Goal: Information Seeking & Learning: Learn about a topic

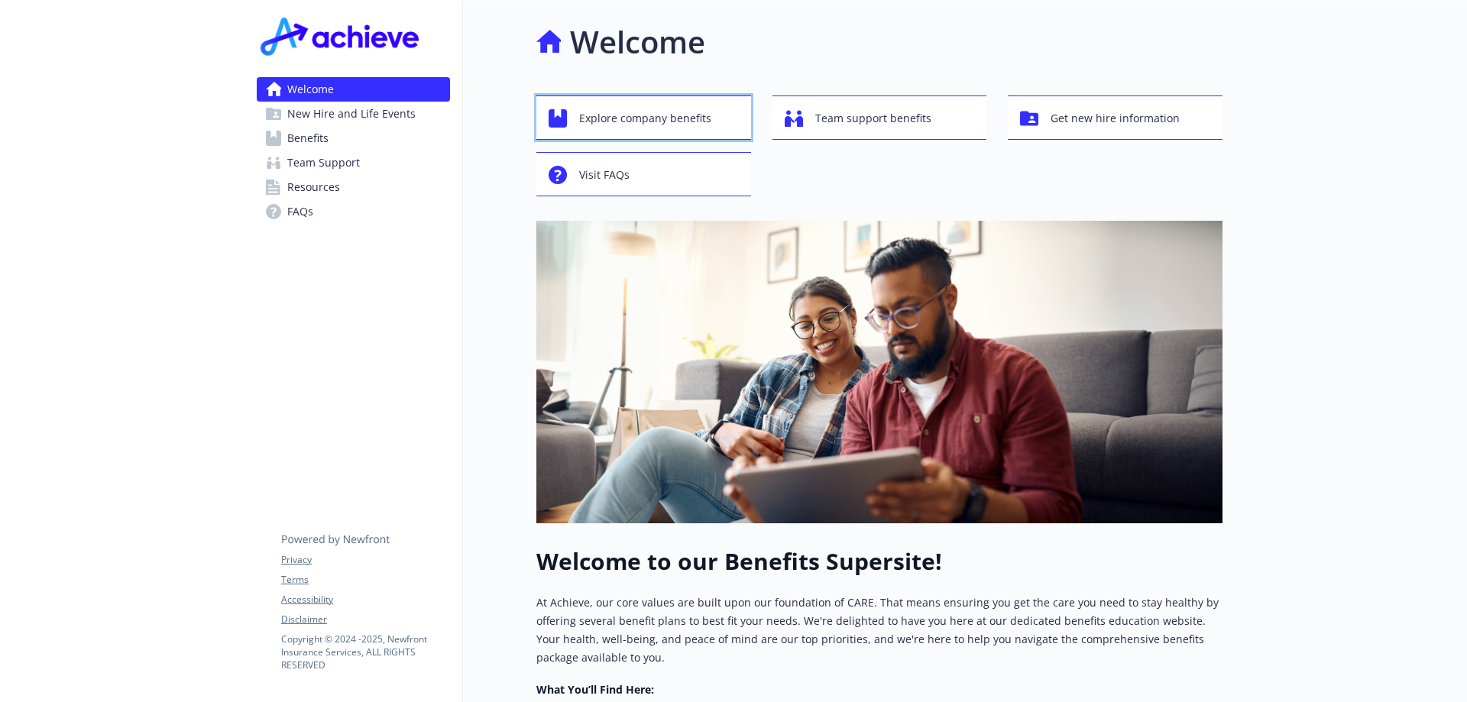
click at [652, 127] on span "Explore company benefits" at bounding box center [645, 118] width 132 height 29
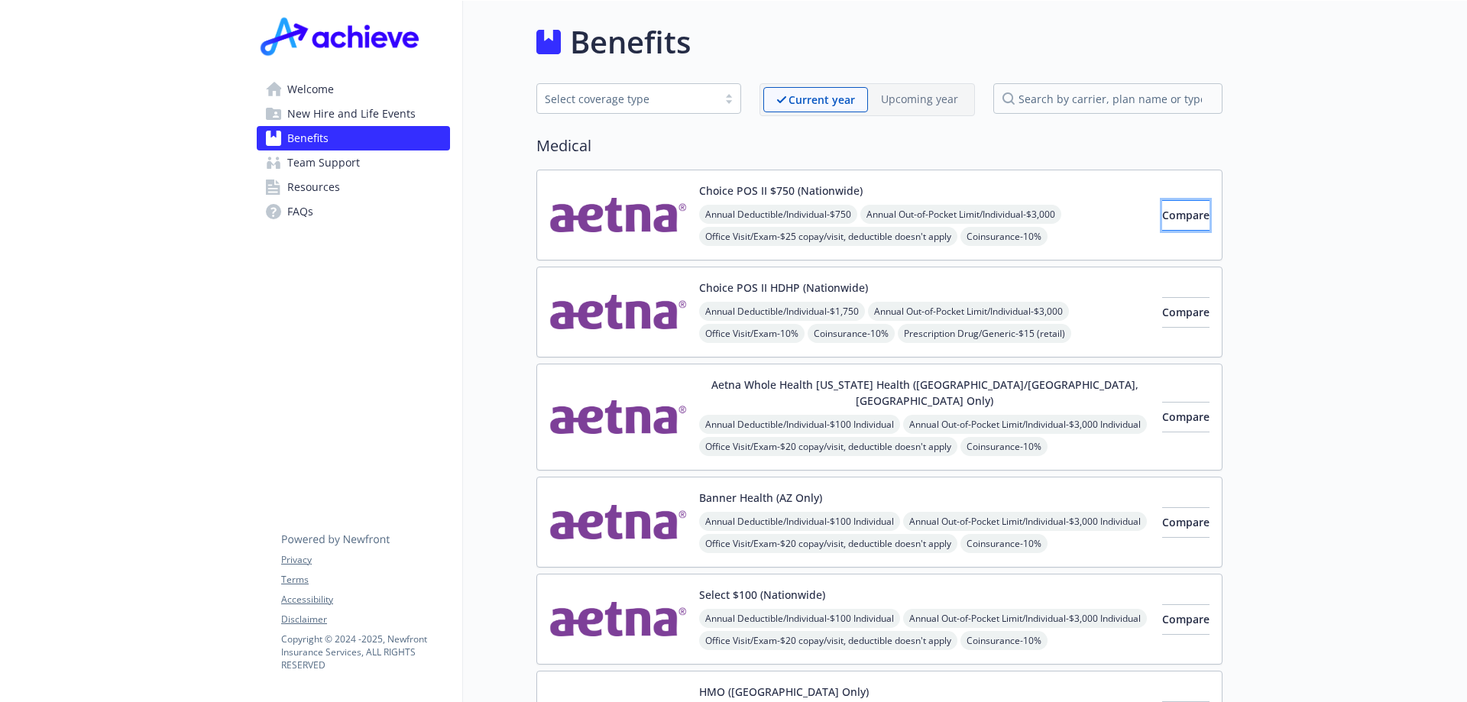
click at [1162, 221] on span "Compare" at bounding box center [1185, 215] width 47 height 15
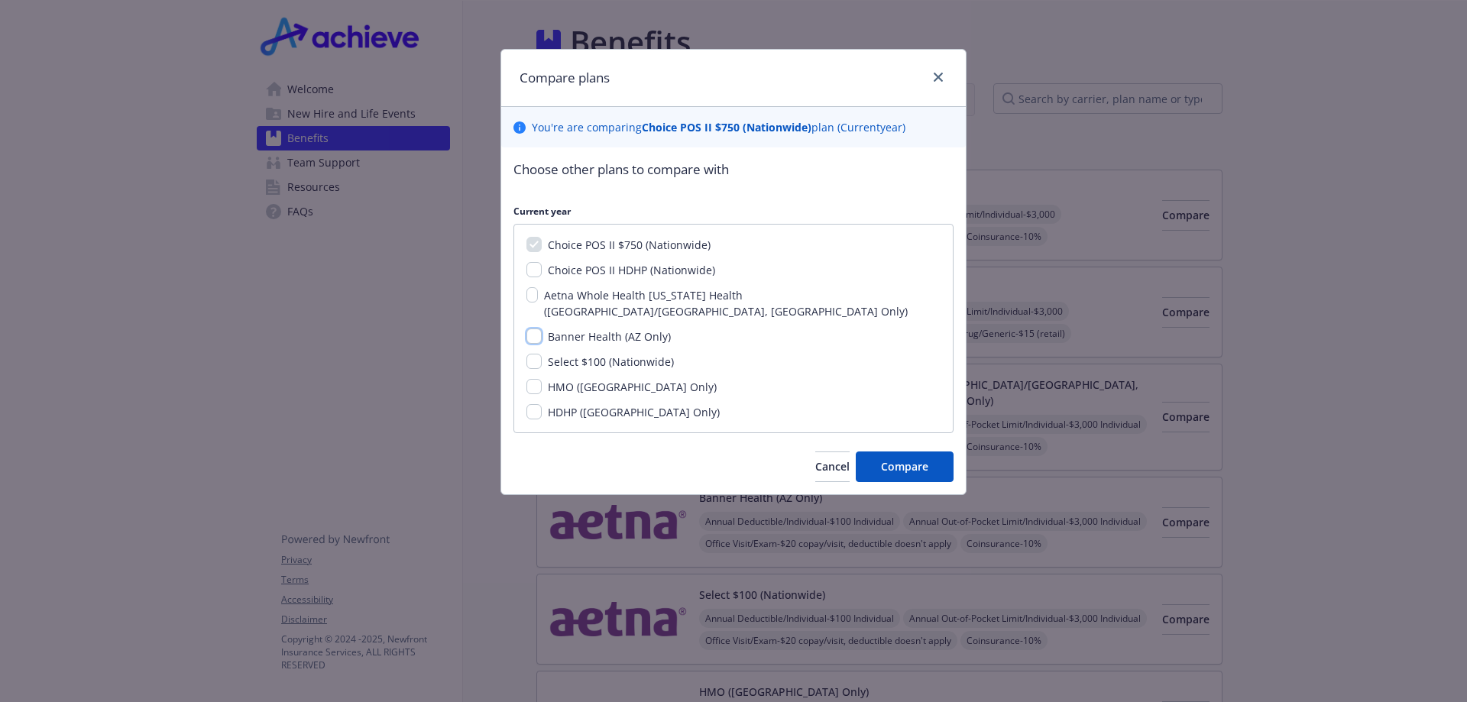
click at [531, 329] on input "Banner Health (AZ Only)" at bounding box center [533, 336] width 15 height 15
checkbox input "true"
click at [915, 459] on span "Compare" at bounding box center [904, 466] width 47 height 15
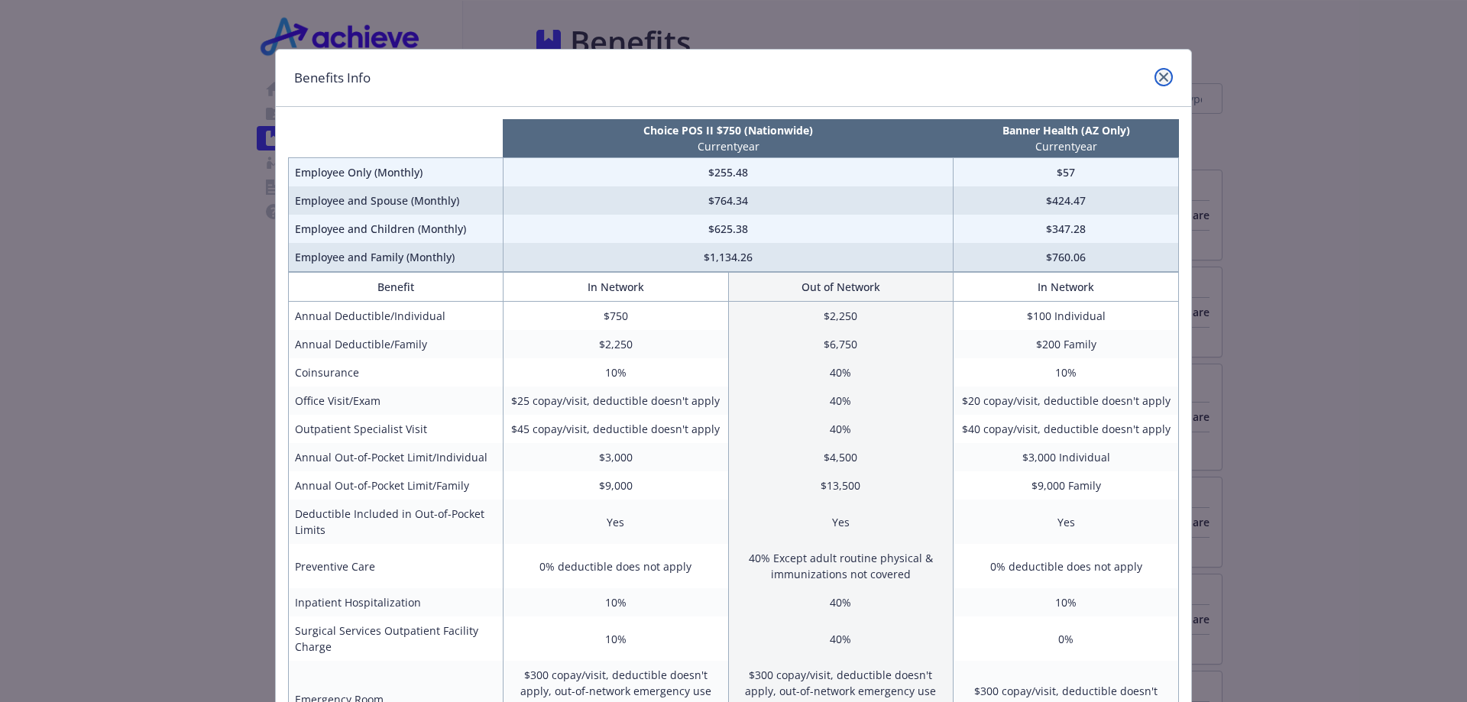
click at [1165, 77] on link "close" at bounding box center [1164, 77] width 18 height 18
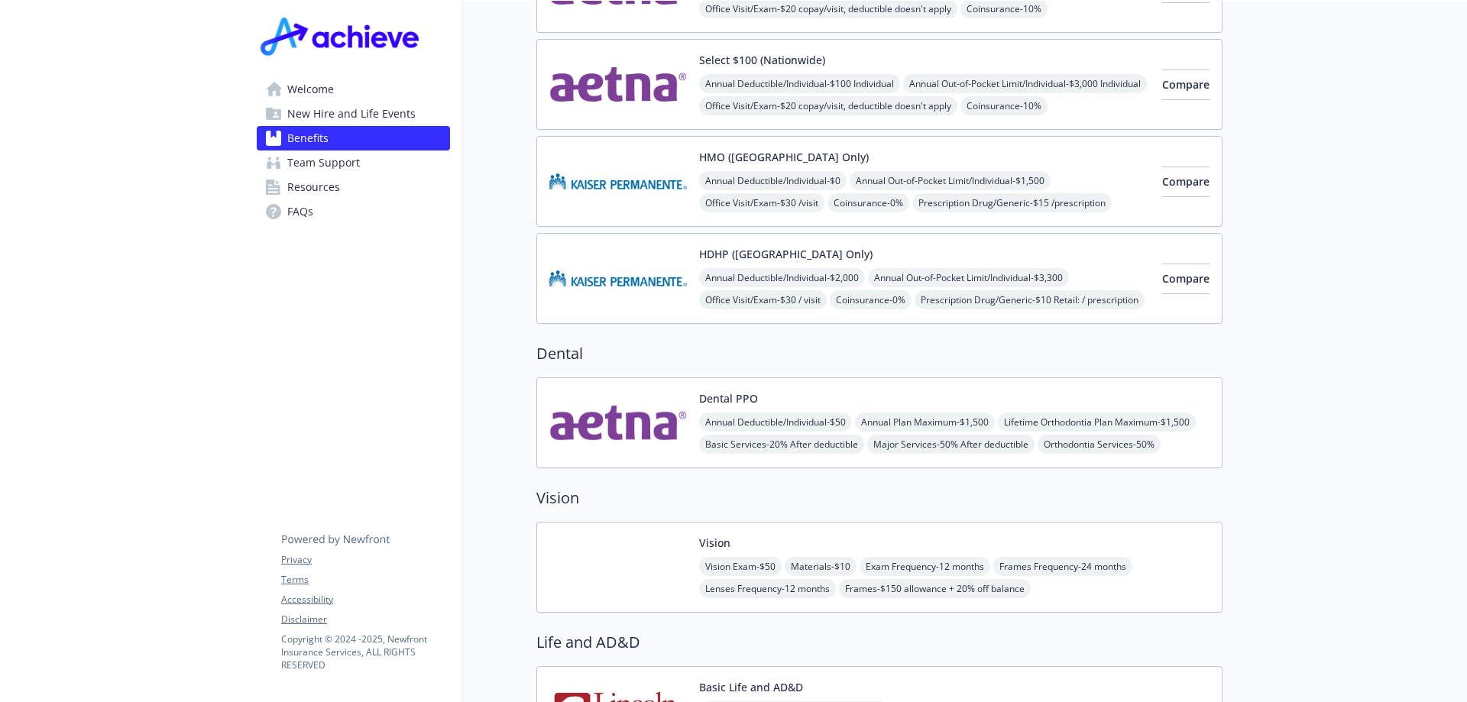
scroll to position [458, 0]
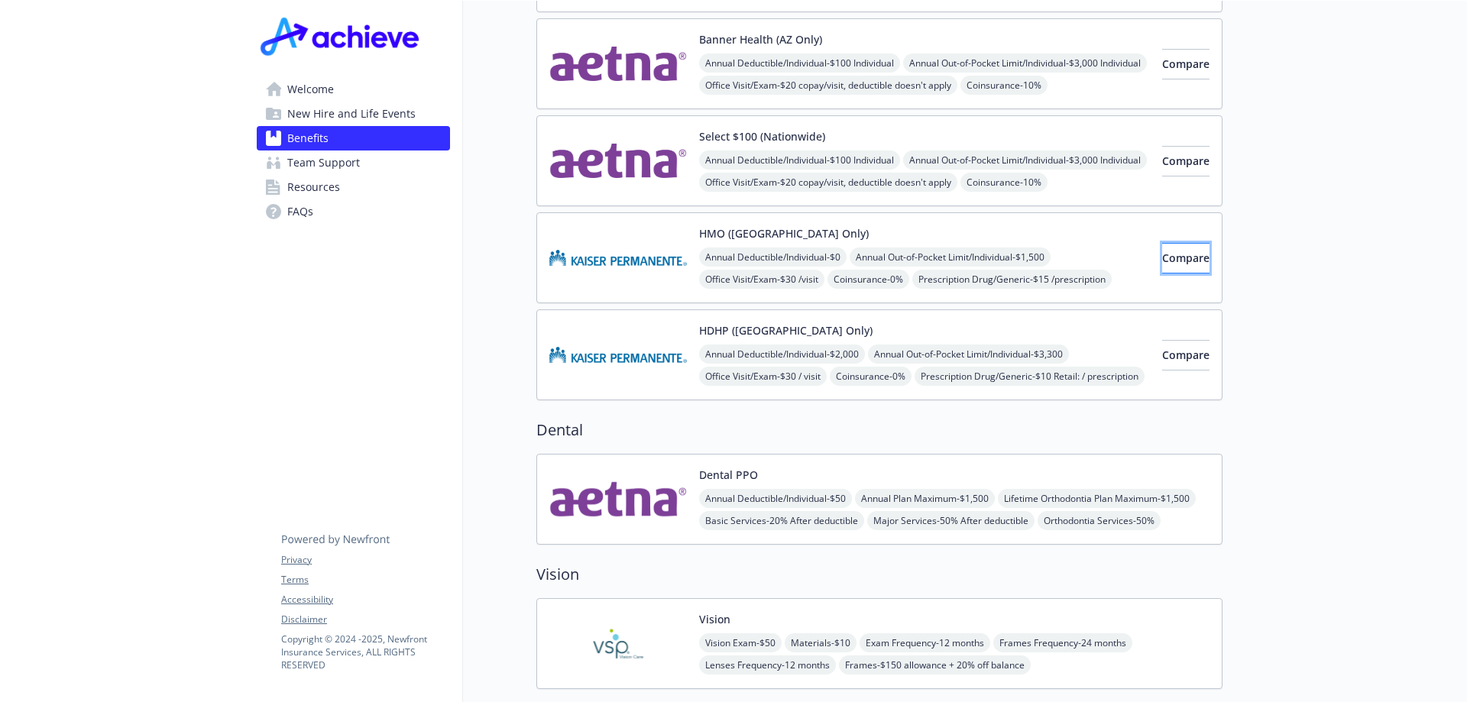
click at [1162, 251] on span "Compare" at bounding box center [1185, 258] width 47 height 15
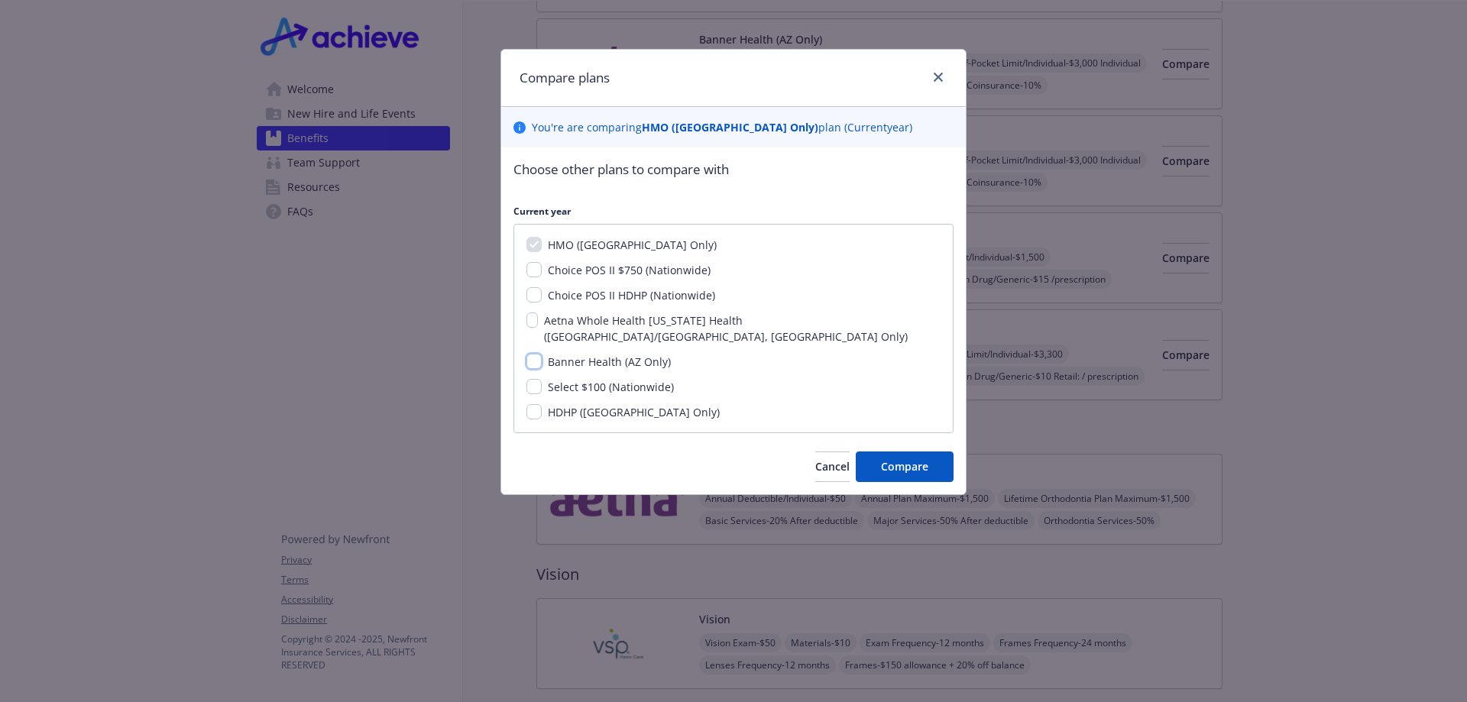
click at [533, 354] on input "Banner Health (AZ Only)" at bounding box center [533, 361] width 15 height 15
checkbox input "true"
click at [893, 459] on span "Compare" at bounding box center [904, 466] width 47 height 15
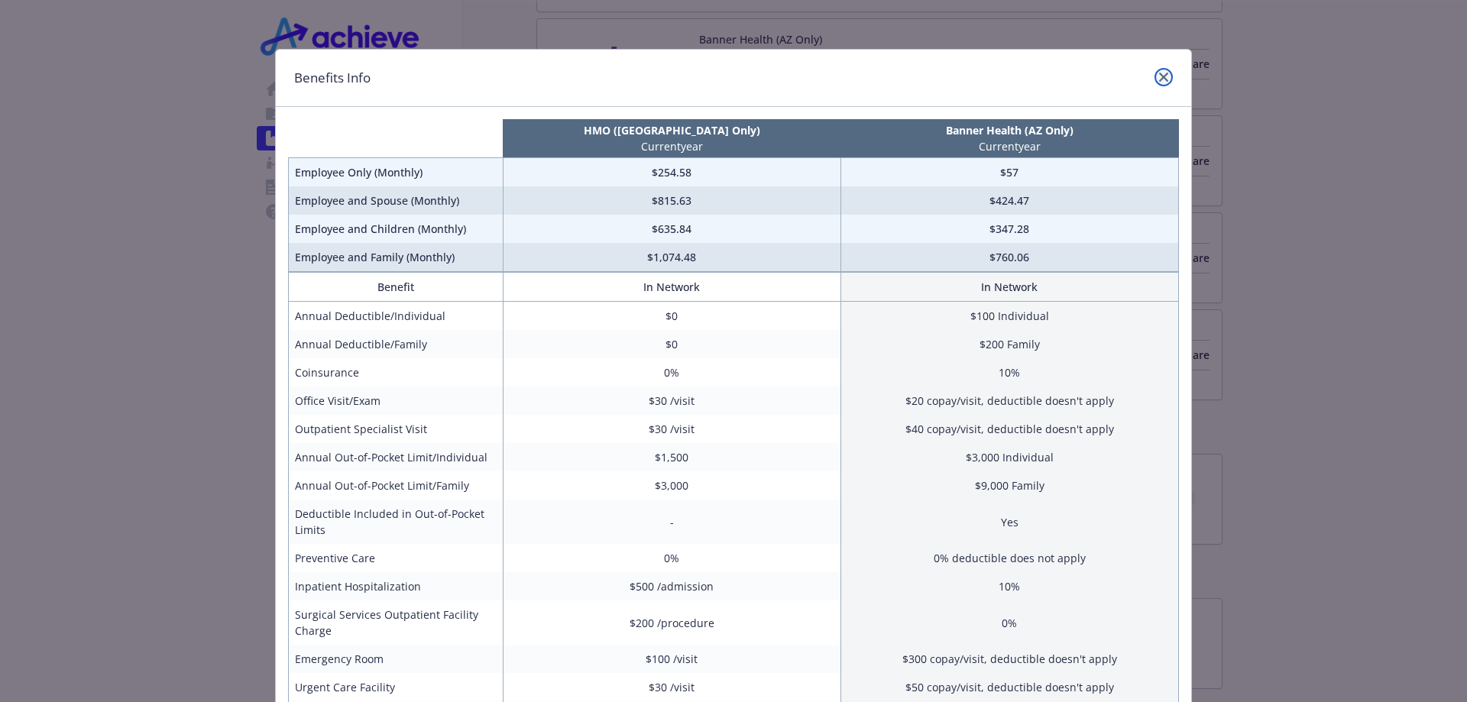
click at [1164, 78] on link "close" at bounding box center [1164, 77] width 18 height 18
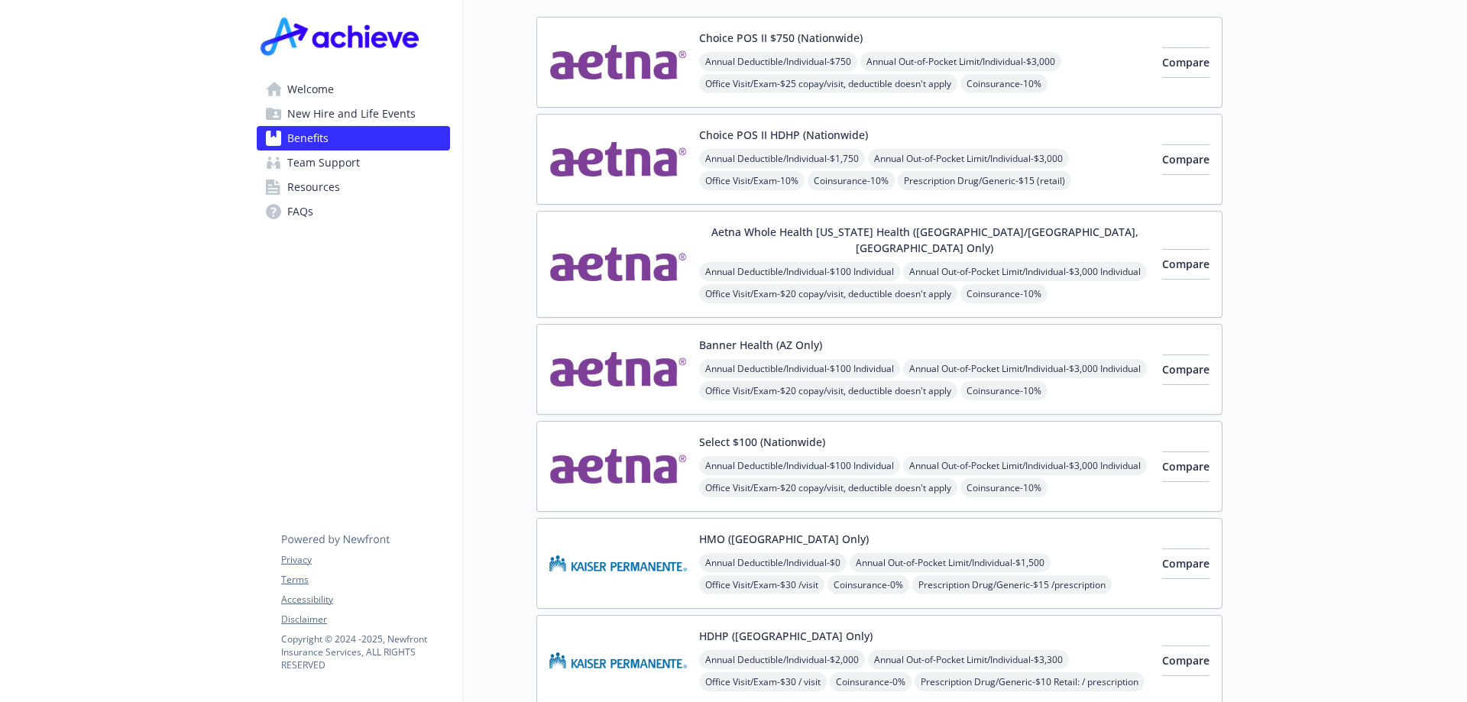
scroll to position [0, 0]
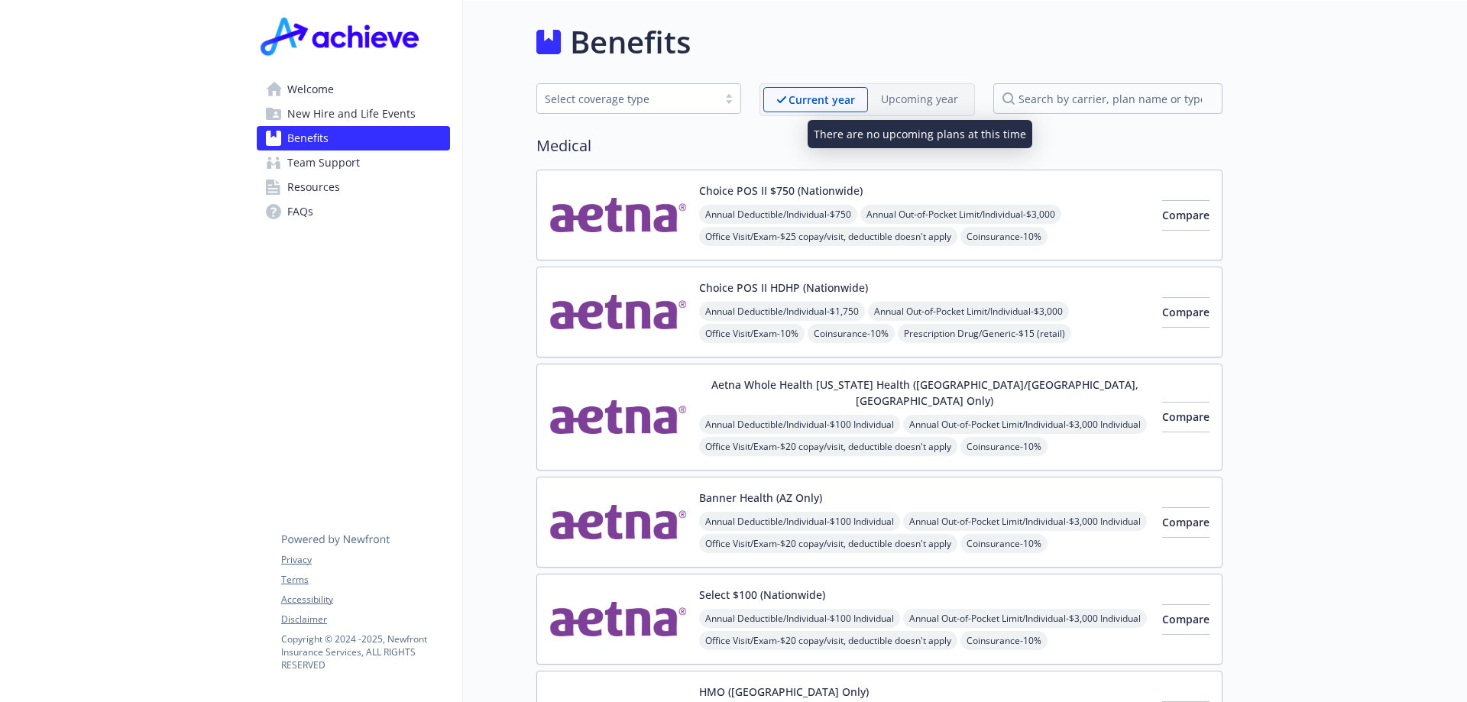
click at [928, 103] on p "Upcoming year" at bounding box center [919, 99] width 77 height 16
click at [345, 115] on span "New Hire and Life Events" at bounding box center [351, 114] width 128 height 24
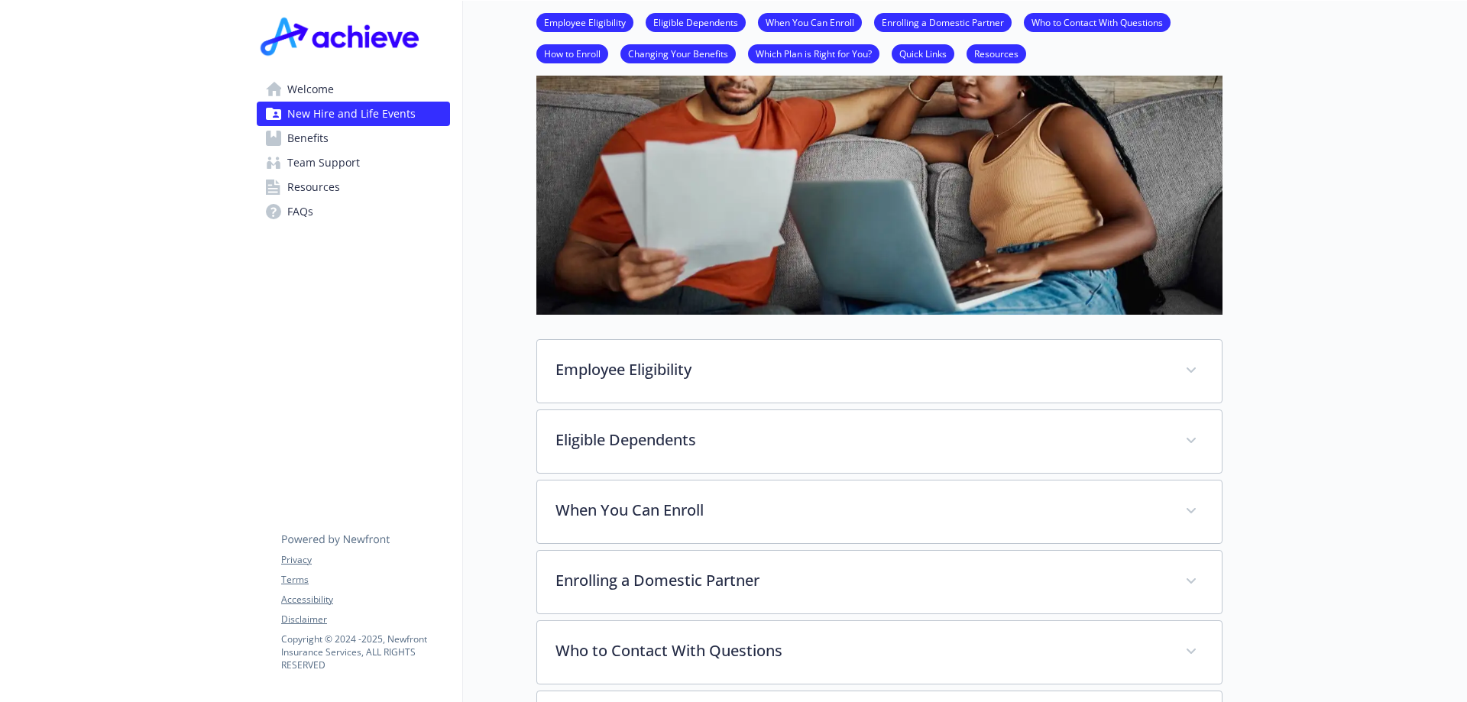
scroll to position [306, 0]
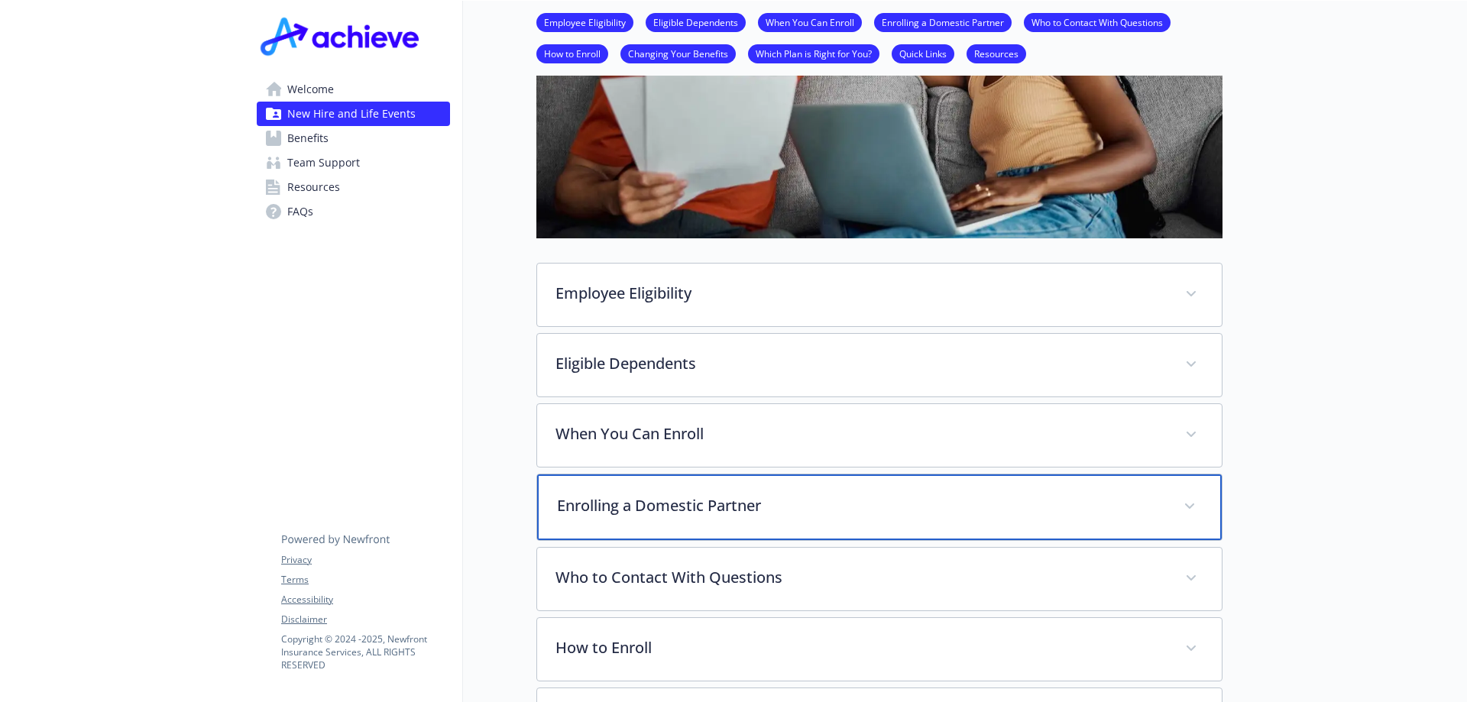
click at [666, 504] on p "Enrolling a Domestic Partner" at bounding box center [861, 505] width 608 height 23
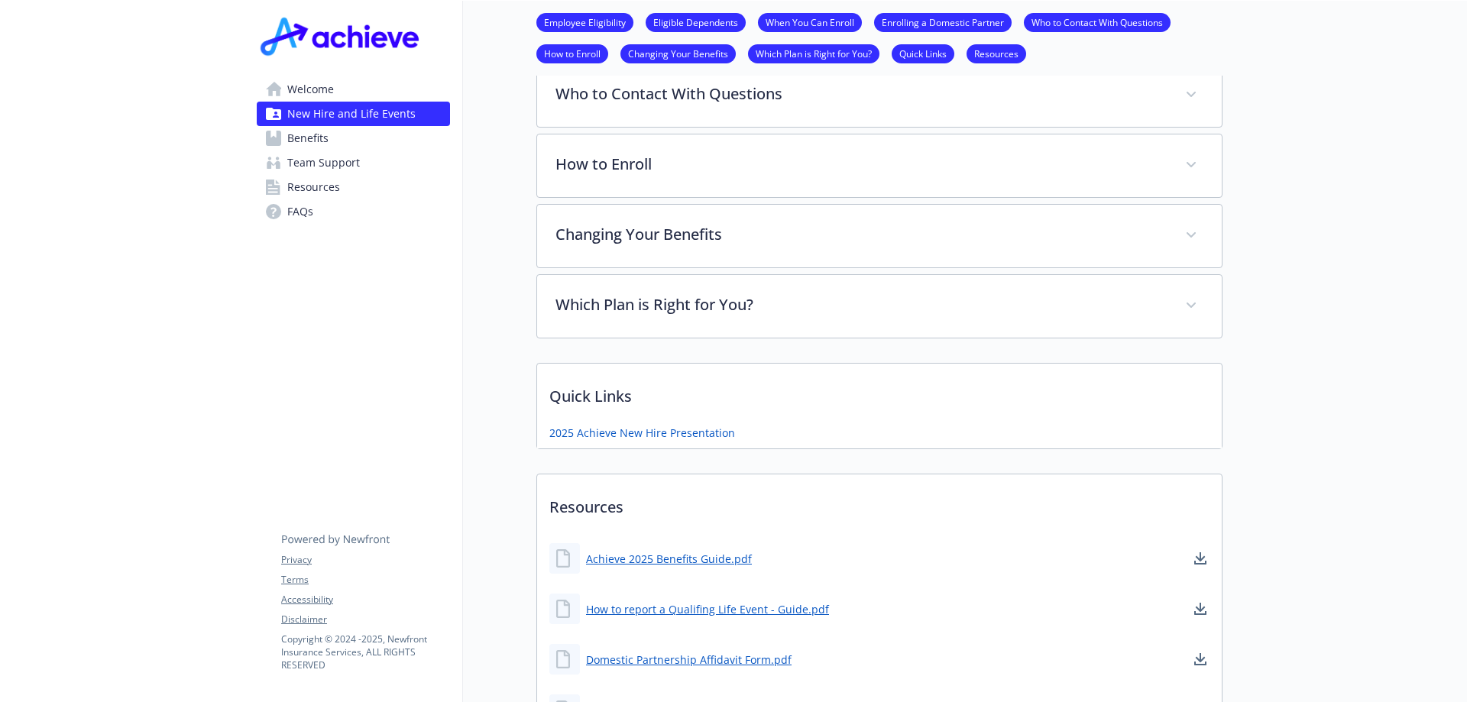
scroll to position [835, 0]
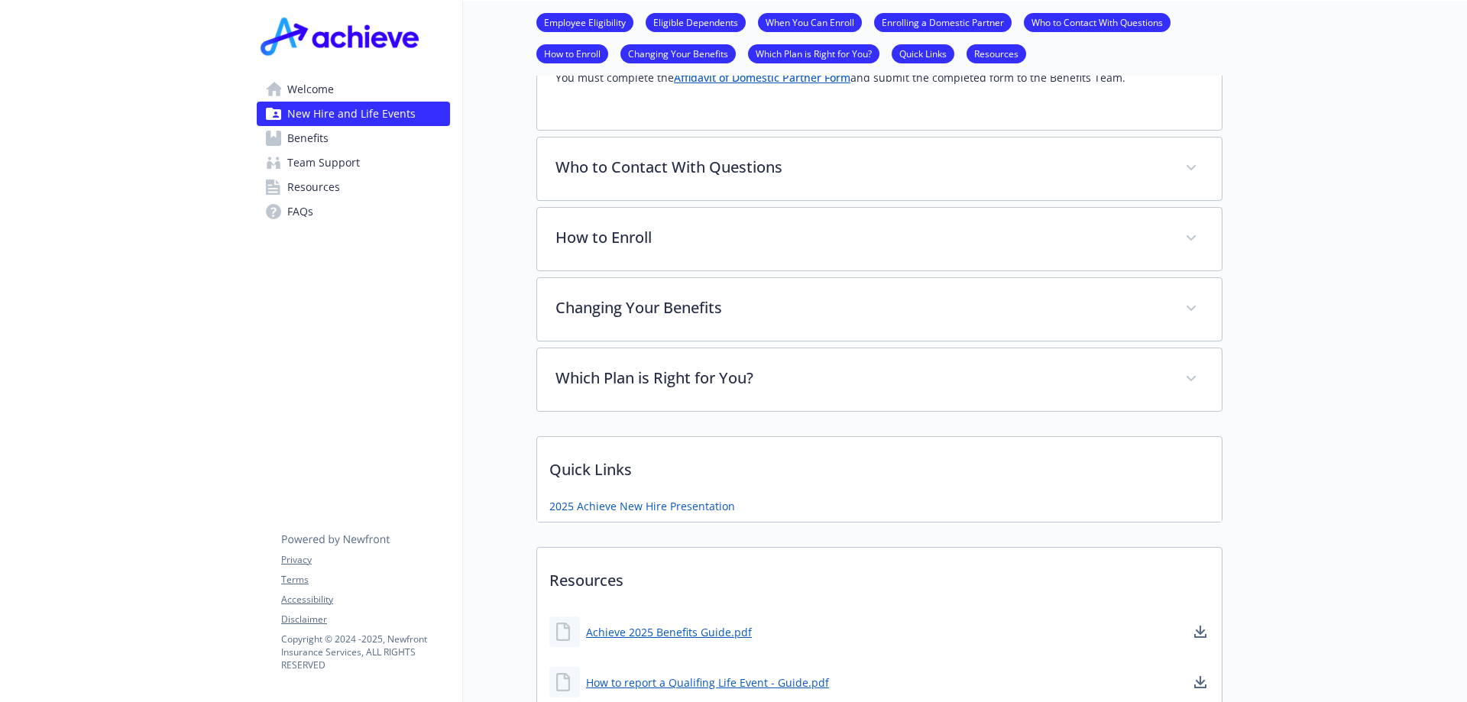
click at [299, 140] on span "Benefits" at bounding box center [307, 138] width 41 height 24
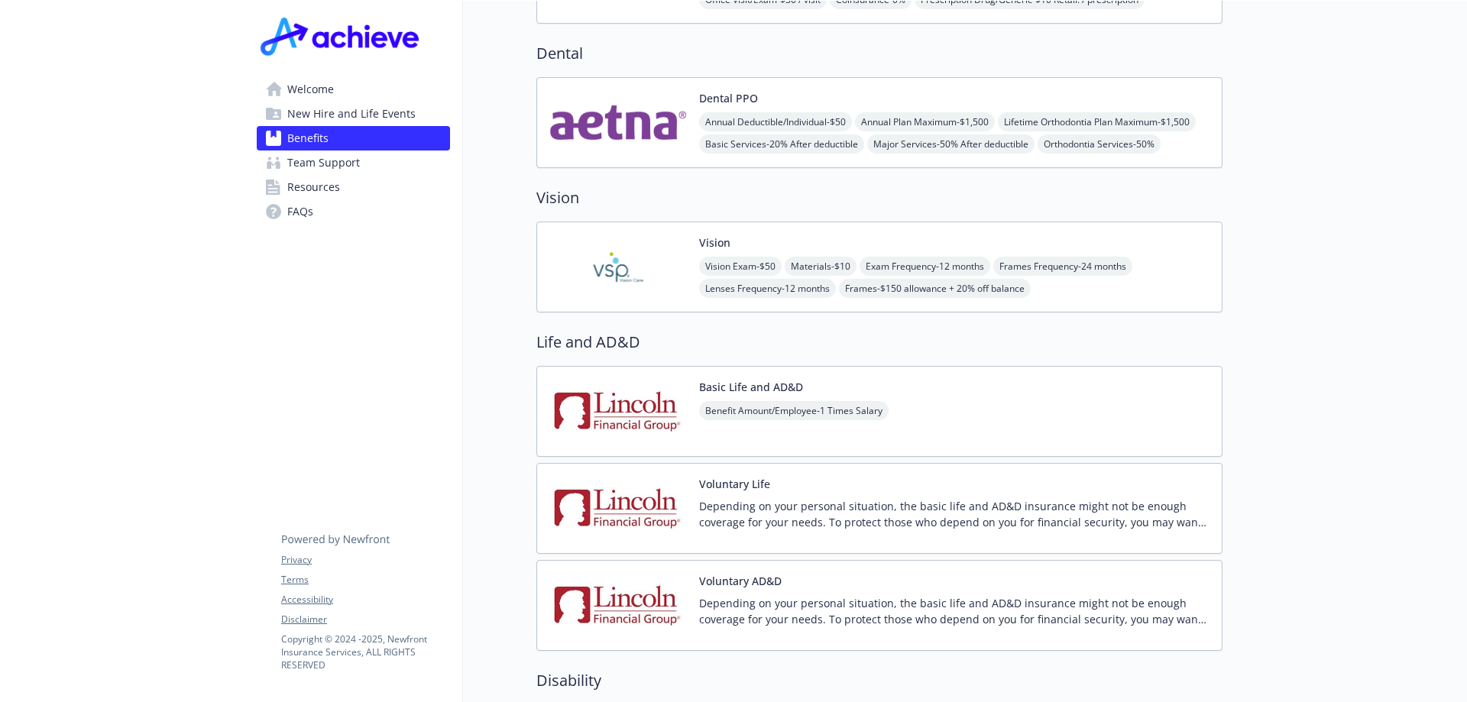
click at [741, 401] on span "Benefit Amount/Employee - 1 Times Salary" at bounding box center [793, 410] width 189 height 19
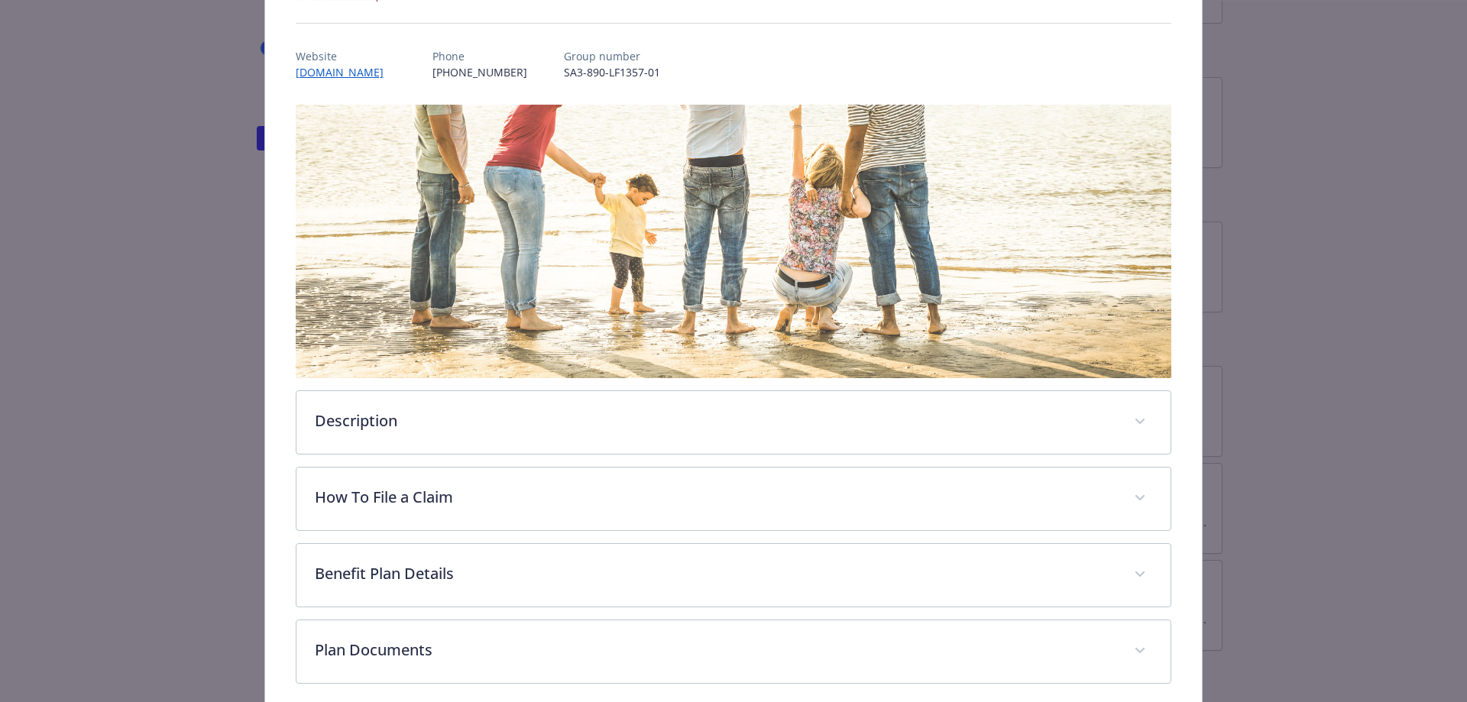
scroll to position [219, 0]
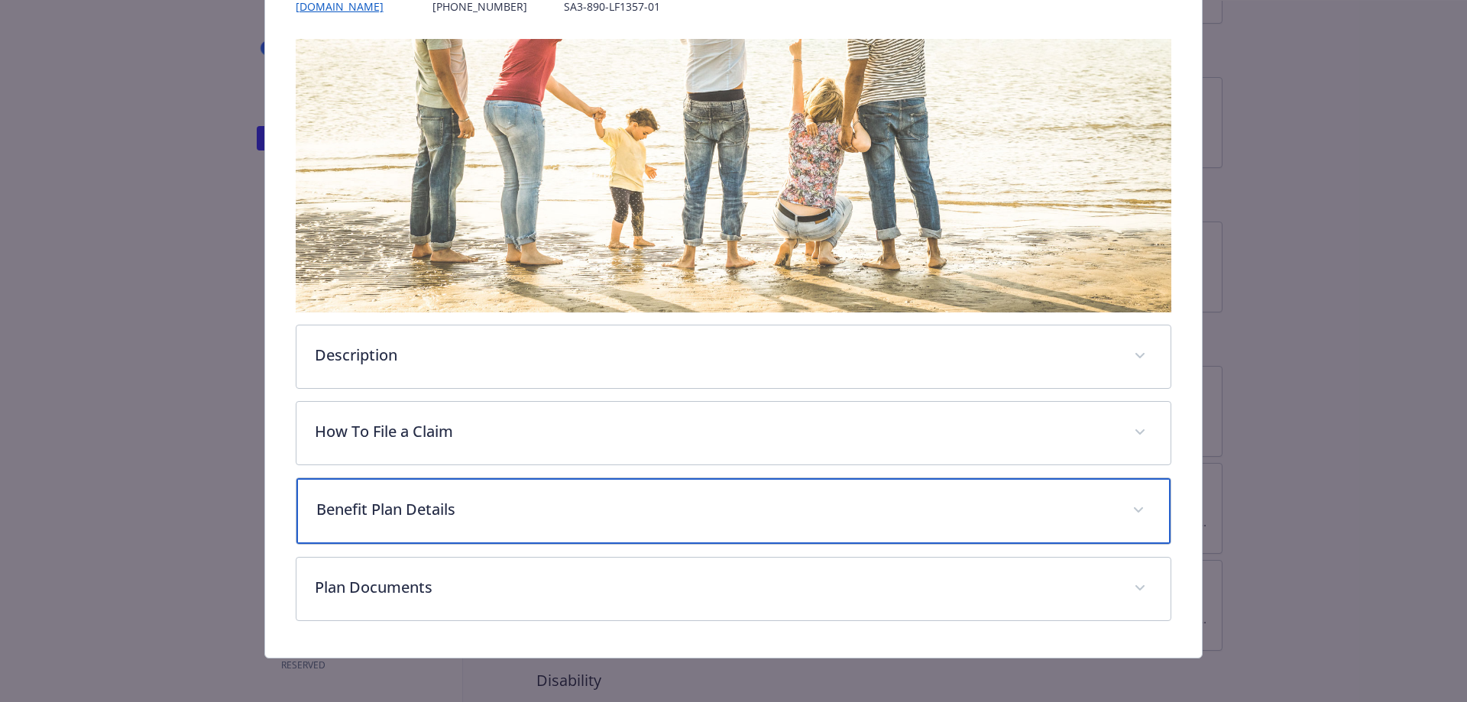
click at [432, 511] on p "Benefit Plan Details" at bounding box center [715, 509] width 798 height 23
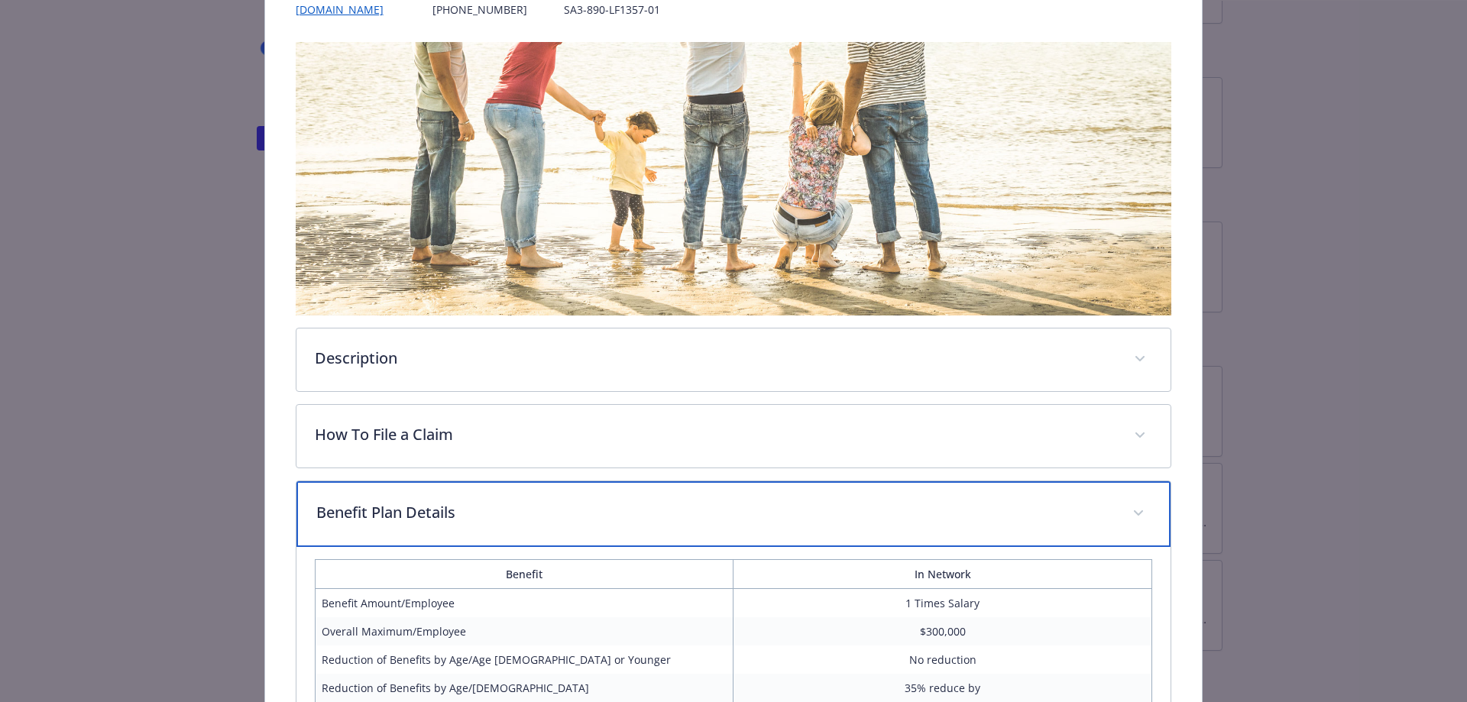
scroll to position [0, 0]
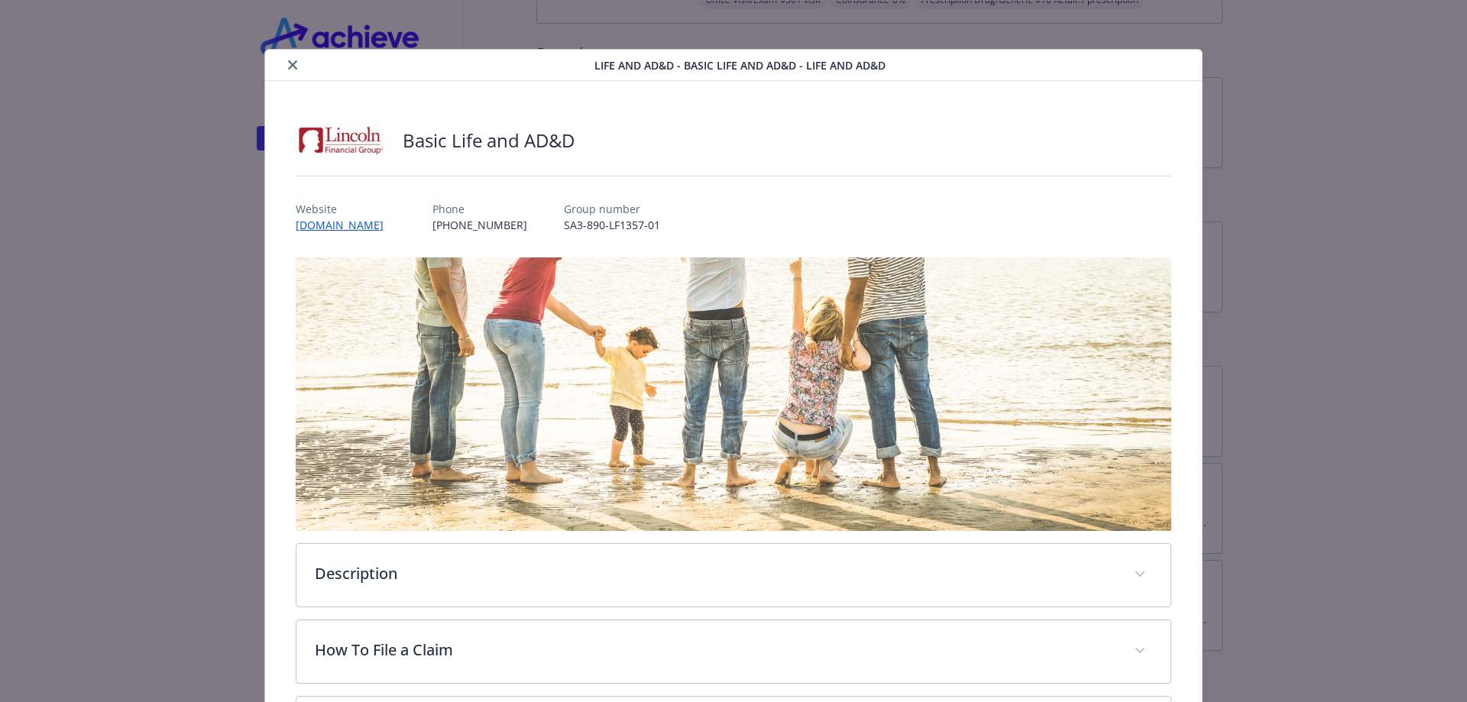
click at [287, 59] on button "close" at bounding box center [292, 65] width 18 height 18
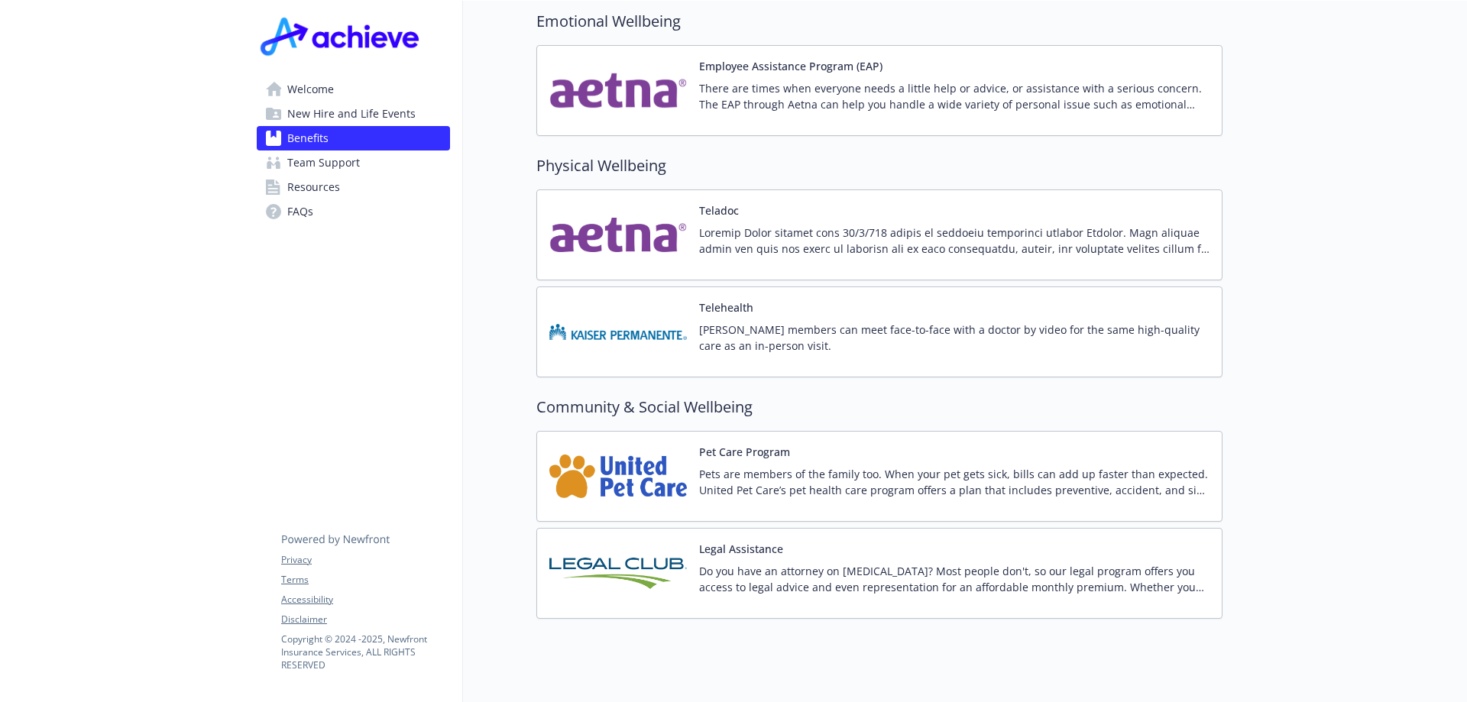
scroll to position [2920, 0]
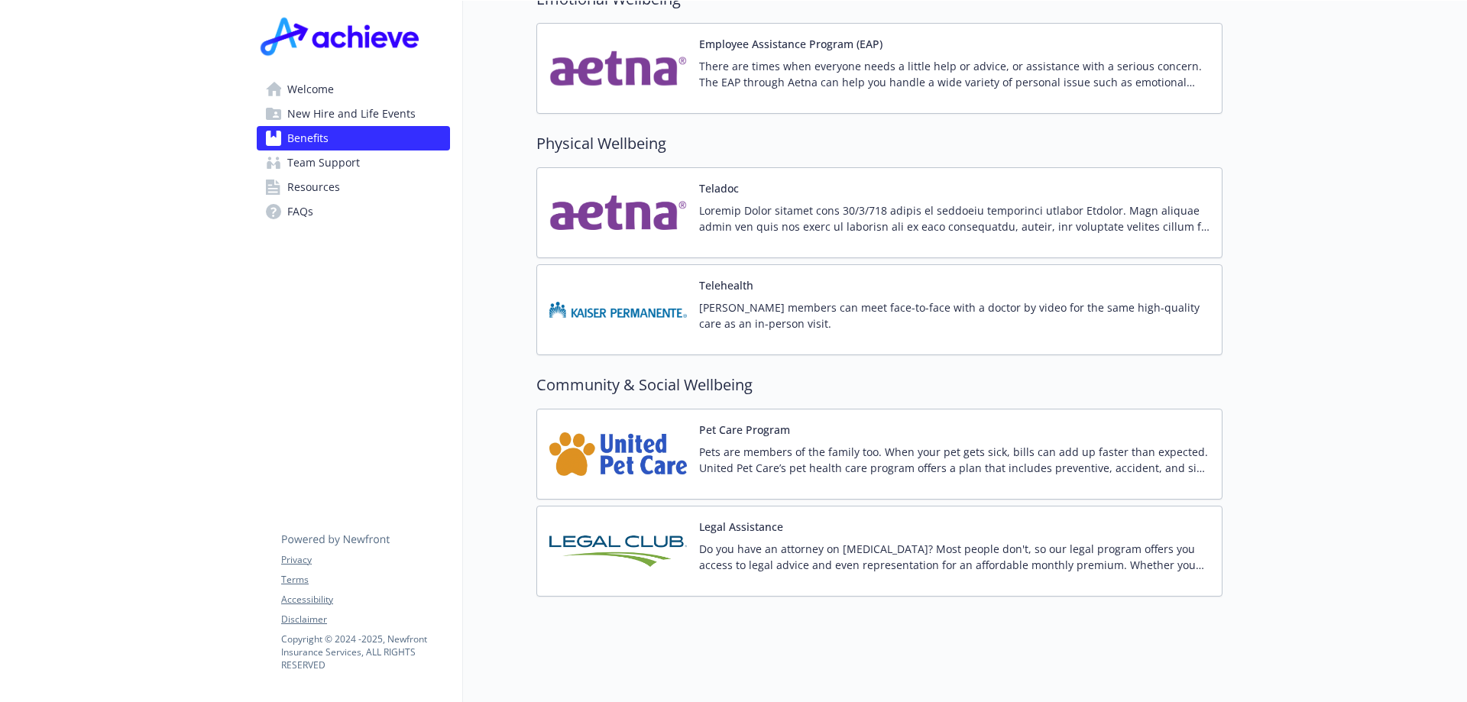
click at [641, 519] on img at bounding box center [618, 551] width 138 height 65
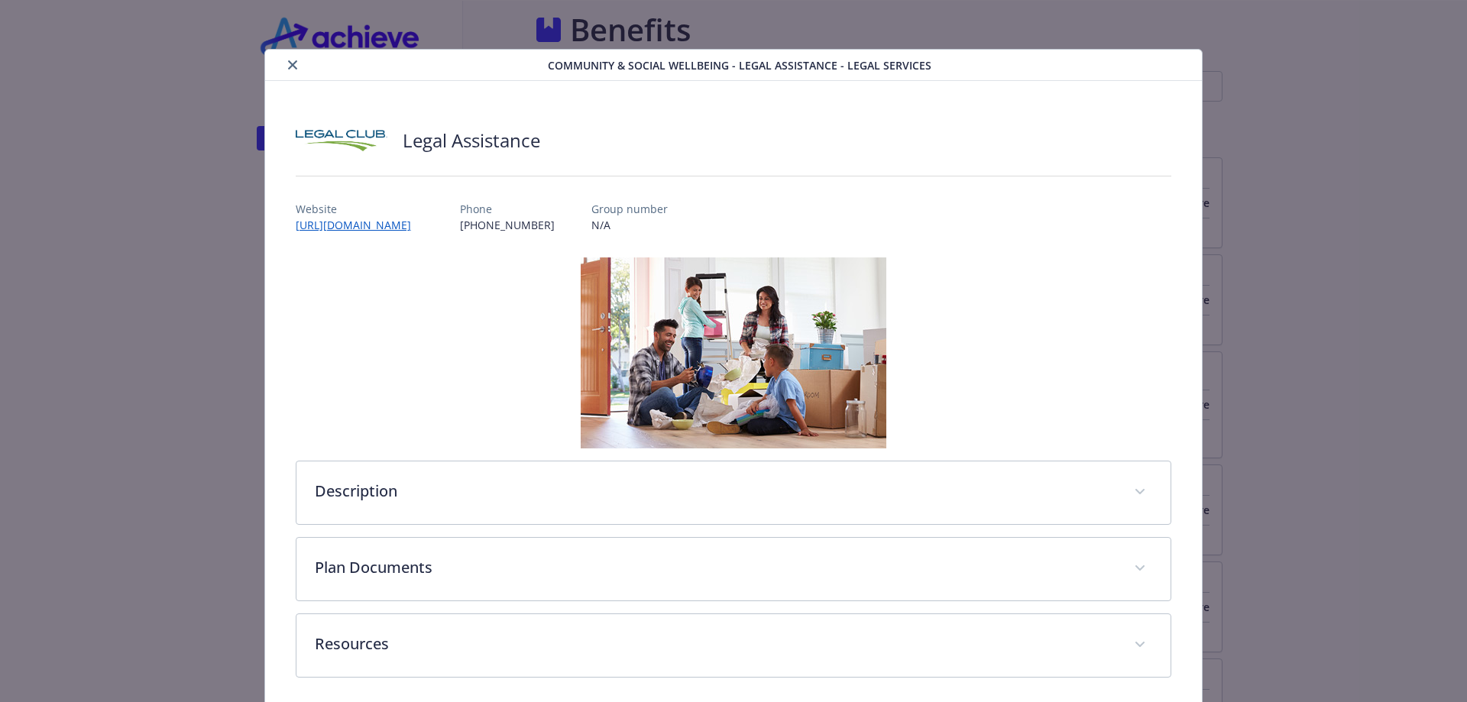
scroll to position [2920, 0]
click at [381, 227] on link "[URL][DOMAIN_NAME]" at bounding box center [361, 225] width 131 height 18
